Goal: Transaction & Acquisition: Obtain resource

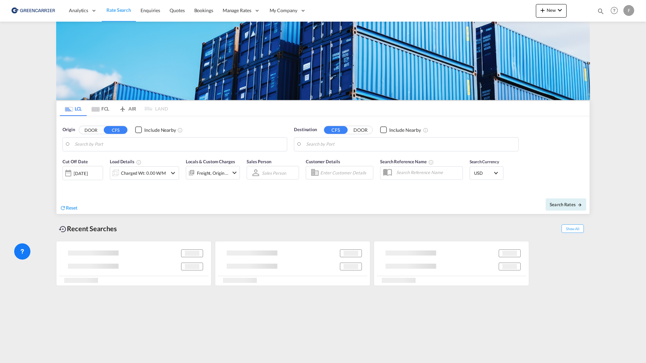
click at [25, 48] on md-content "Analytics Reports Dashboard Rate Search Enquiries Quotes Bookings" at bounding box center [323, 181] width 646 height 363
type input "[US_STATE], [GEOGRAPHIC_DATA], USNYC"
type input "[GEOGRAPHIC_DATA], SH, CNSHA"
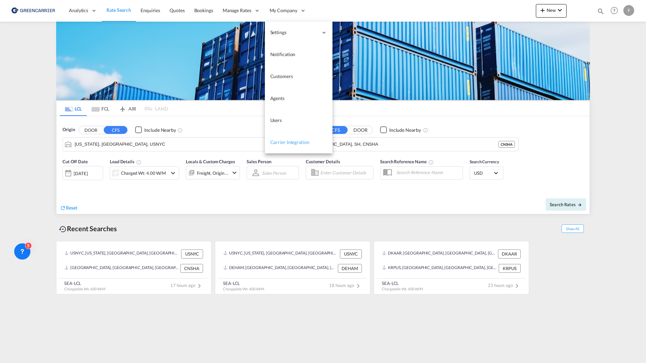
click at [284, 141] on span "Carrier Integration" at bounding box center [289, 142] width 39 height 6
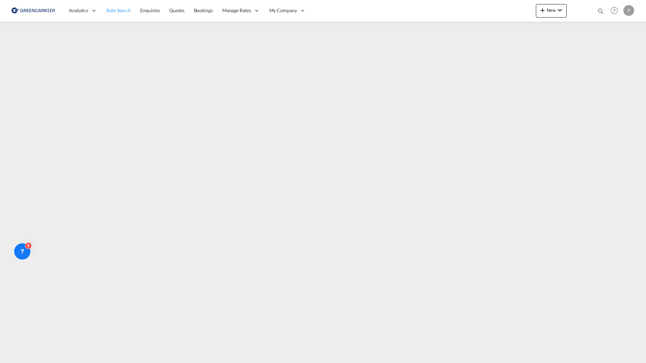
drag, startPoint x: 124, startPoint y: 9, endPoint x: 123, endPoint y: 14, distance: 4.4
click at [124, 9] on span "Rate Search" at bounding box center [118, 10] width 24 height 6
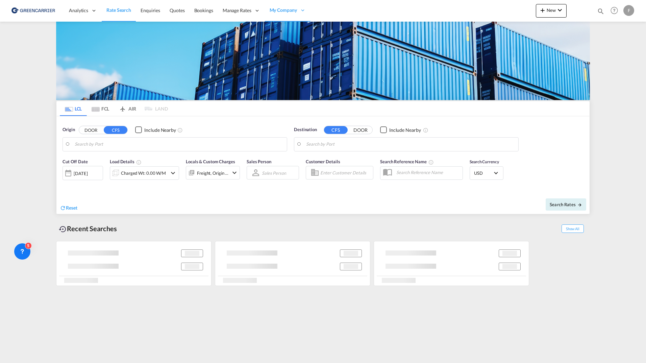
type input "[US_STATE], [GEOGRAPHIC_DATA], USNYC"
type input "[GEOGRAPHIC_DATA], SH, CNSHA"
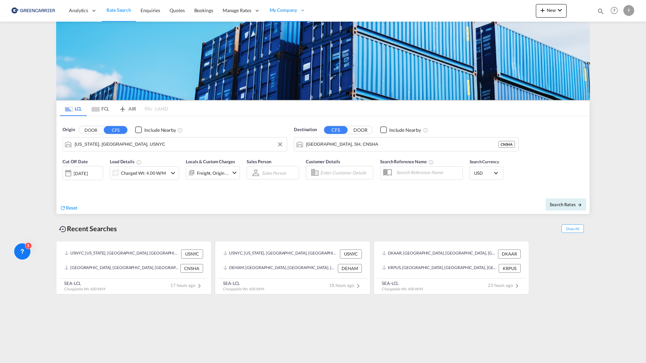
click at [109, 148] on input "[US_STATE], [GEOGRAPHIC_DATA], USNYC" at bounding box center [179, 144] width 209 height 10
click at [559, 208] on button "Search Rates" at bounding box center [566, 204] width 41 height 12
type input "USNYC to CNSHA / [DATE]"
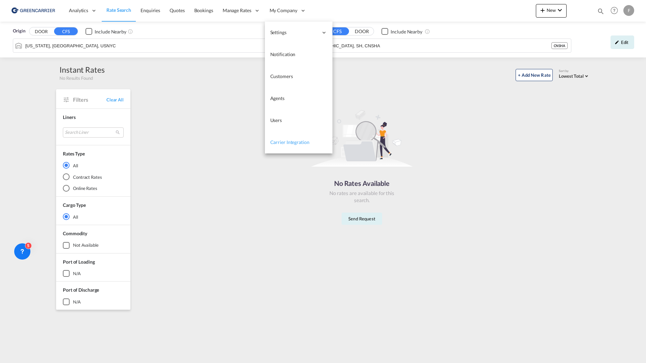
click at [277, 142] on span "Carrier Integration" at bounding box center [289, 142] width 39 height 6
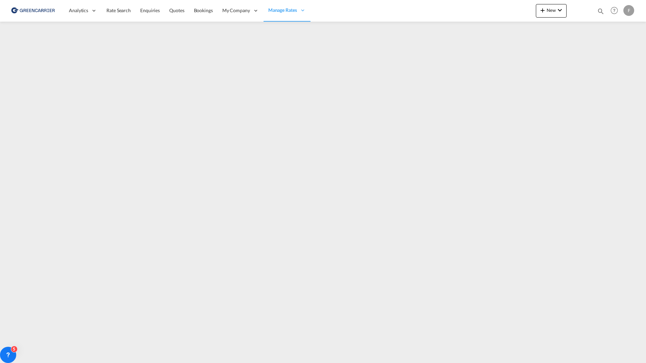
click at [634, 9] on div "F" at bounding box center [629, 10] width 11 height 11
click at [351, 40] on md-backdrop at bounding box center [323, 181] width 646 height 363
